Goal: Find specific page/section: Find specific page/section

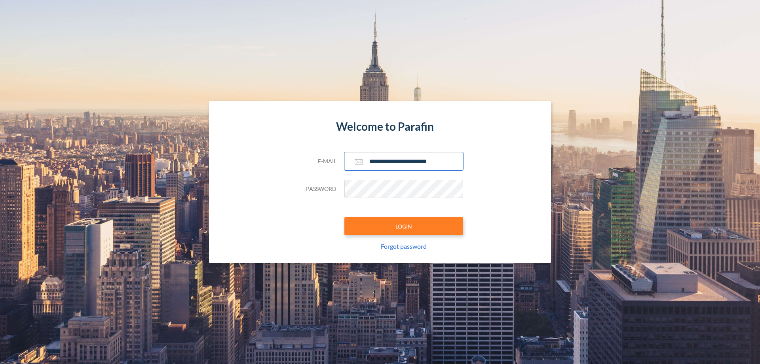
type input "**********"
click at [404, 226] on button "LOGIN" at bounding box center [403, 226] width 119 height 18
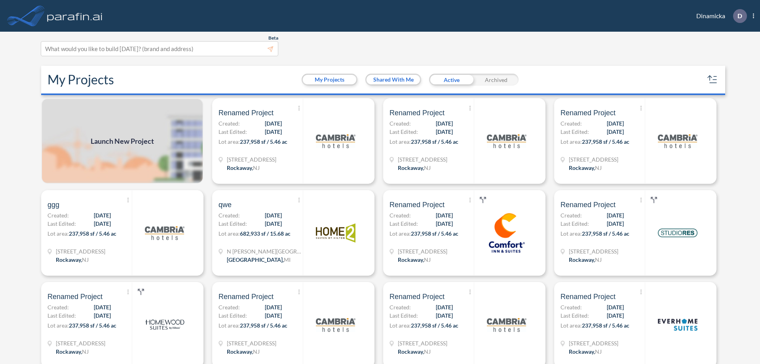
scroll to position [2, 0]
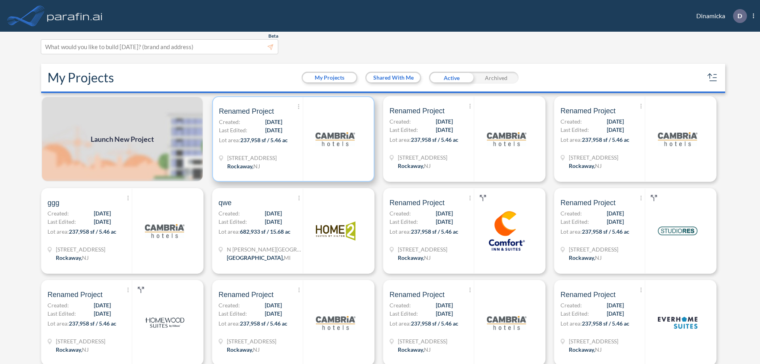
click at [292, 139] on p "Lot area: 237,958 sf / 5.46 ac" at bounding box center [261, 141] width 84 height 11
